Goal: Task Accomplishment & Management: Manage account settings

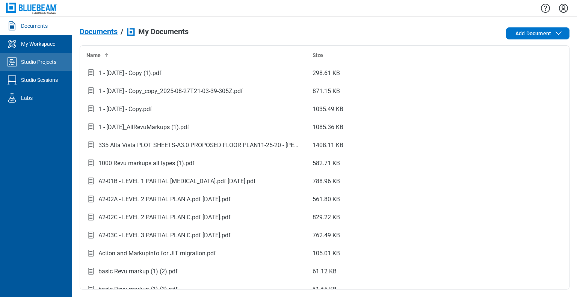
click at [47, 67] on link "Studio Projects" at bounding box center [36, 62] width 72 height 18
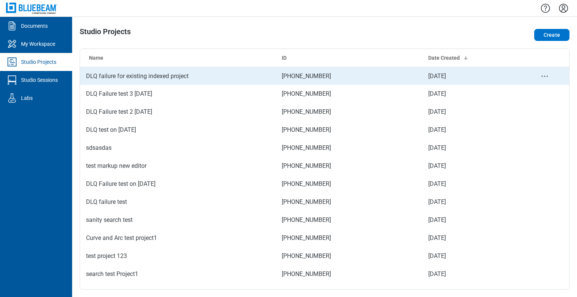
click at [125, 74] on td "DLQ failure for existing indexed project" at bounding box center [178, 76] width 196 height 18
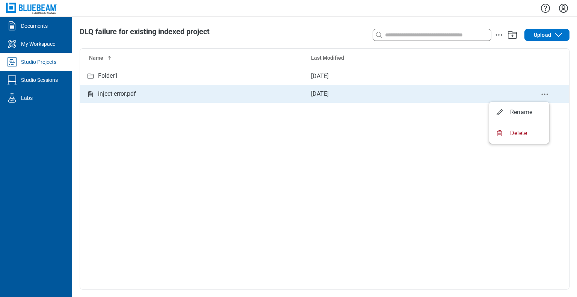
click at [541, 95] on icon "delete-context-menu" at bounding box center [544, 94] width 9 height 9
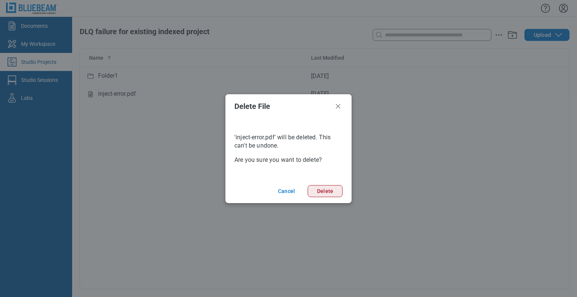
click at [340, 193] on button "Delete" at bounding box center [324, 191] width 35 height 12
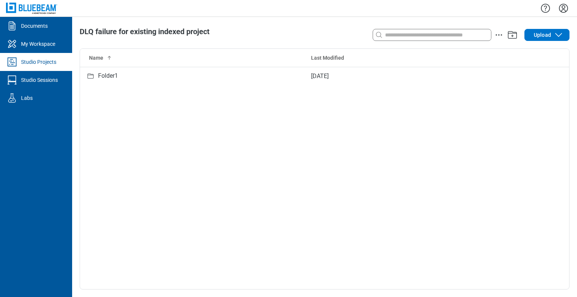
click at [41, 66] on link "Studio Projects" at bounding box center [36, 62] width 72 height 18
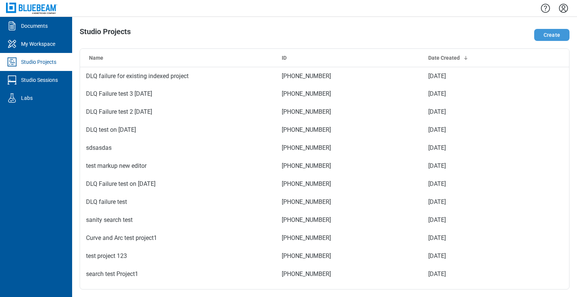
click at [542, 32] on button "Create" at bounding box center [551, 35] width 35 height 12
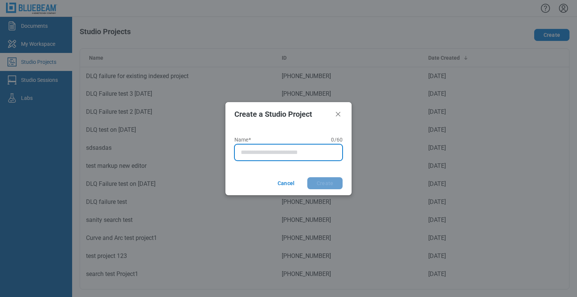
click at [250, 157] on input "Name* 0 of 60 characters 0 / 60" at bounding box center [290, 152] width 98 height 9
type input "**********"
click at [307, 177] on button "Create" at bounding box center [324, 183] width 35 height 12
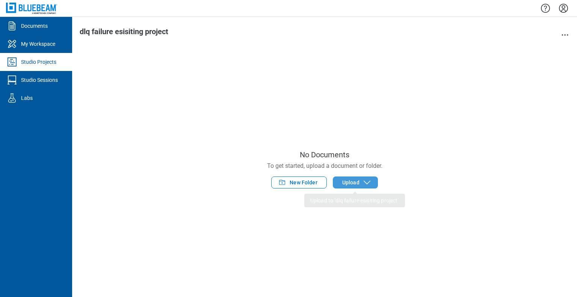
click at [343, 184] on span "Upload" at bounding box center [350, 183] width 17 height 8
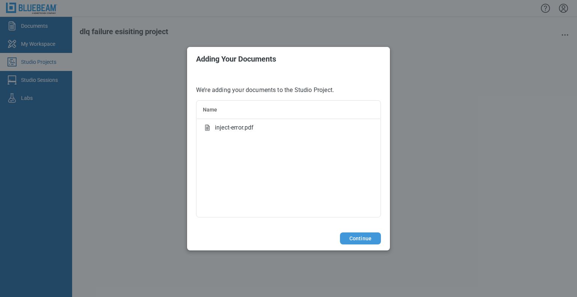
click at [347, 235] on button "Continue" at bounding box center [360, 238] width 41 height 12
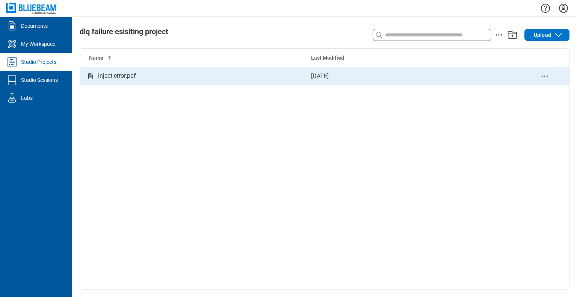
click at [543, 77] on icon "delete-context-menu" at bounding box center [544, 76] width 9 height 9
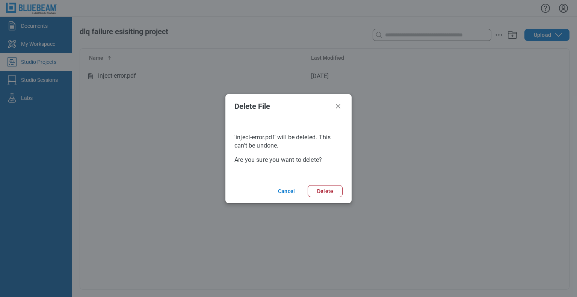
click at [330, 197] on footer "Cancel Delete" at bounding box center [288, 191] width 126 height 24
click at [332, 191] on button "Delete" at bounding box center [324, 191] width 35 height 12
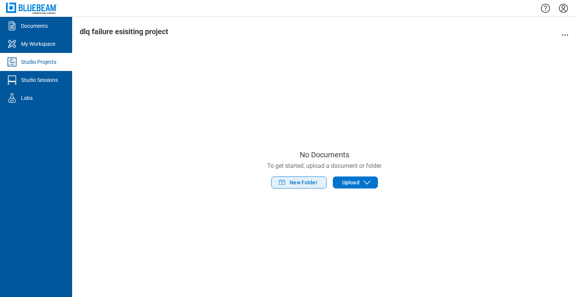
click at [300, 184] on span "New Folder" at bounding box center [303, 183] width 28 height 8
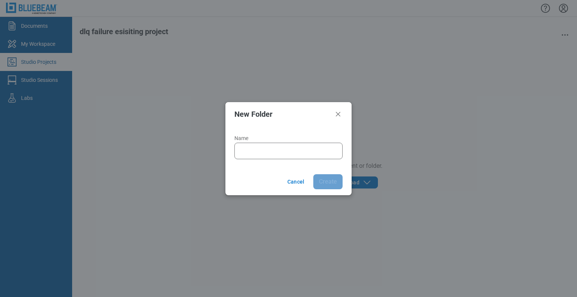
click at [238, 152] on div at bounding box center [288, 151] width 108 height 17
click at [249, 146] on input "Name" at bounding box center [290, 150] width 98 height 9
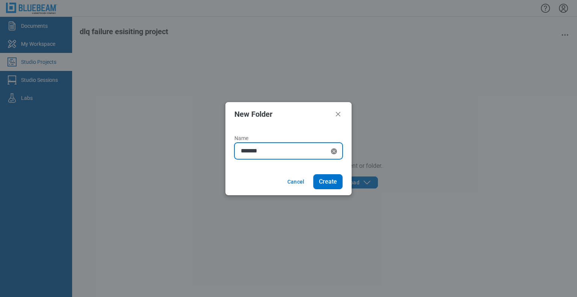
type input "*******"
click at [313, 174] on button "Create" at bounding box center [327, 181] width 29 height 15
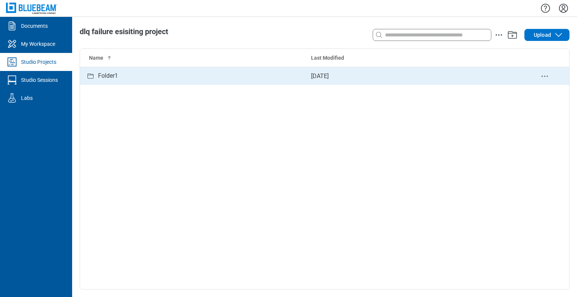
click at [128, 80] on div "Folder1" at bounding box center [192, 75] width 213 height 9
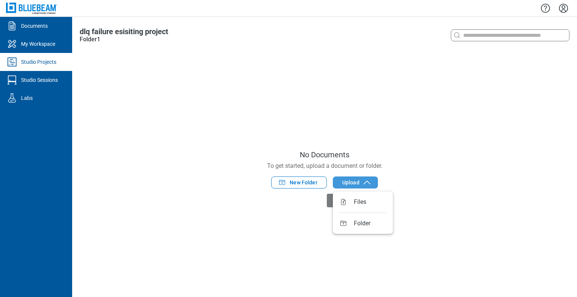
click at [363, 181] on icon "button" at bounding box center [366, 182] width 9 height 9
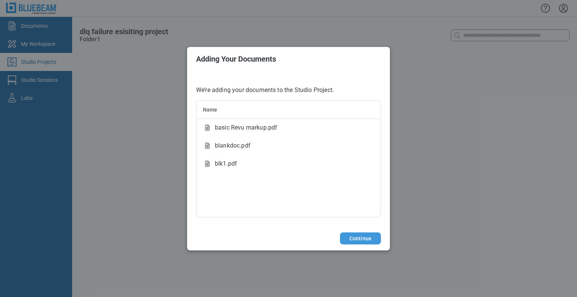
click at [377, 238] on button "Continue" at bounding box center [360, 238] width 41 height 12
